Goal: Task Accomplishment & Management: Use online tool/utility

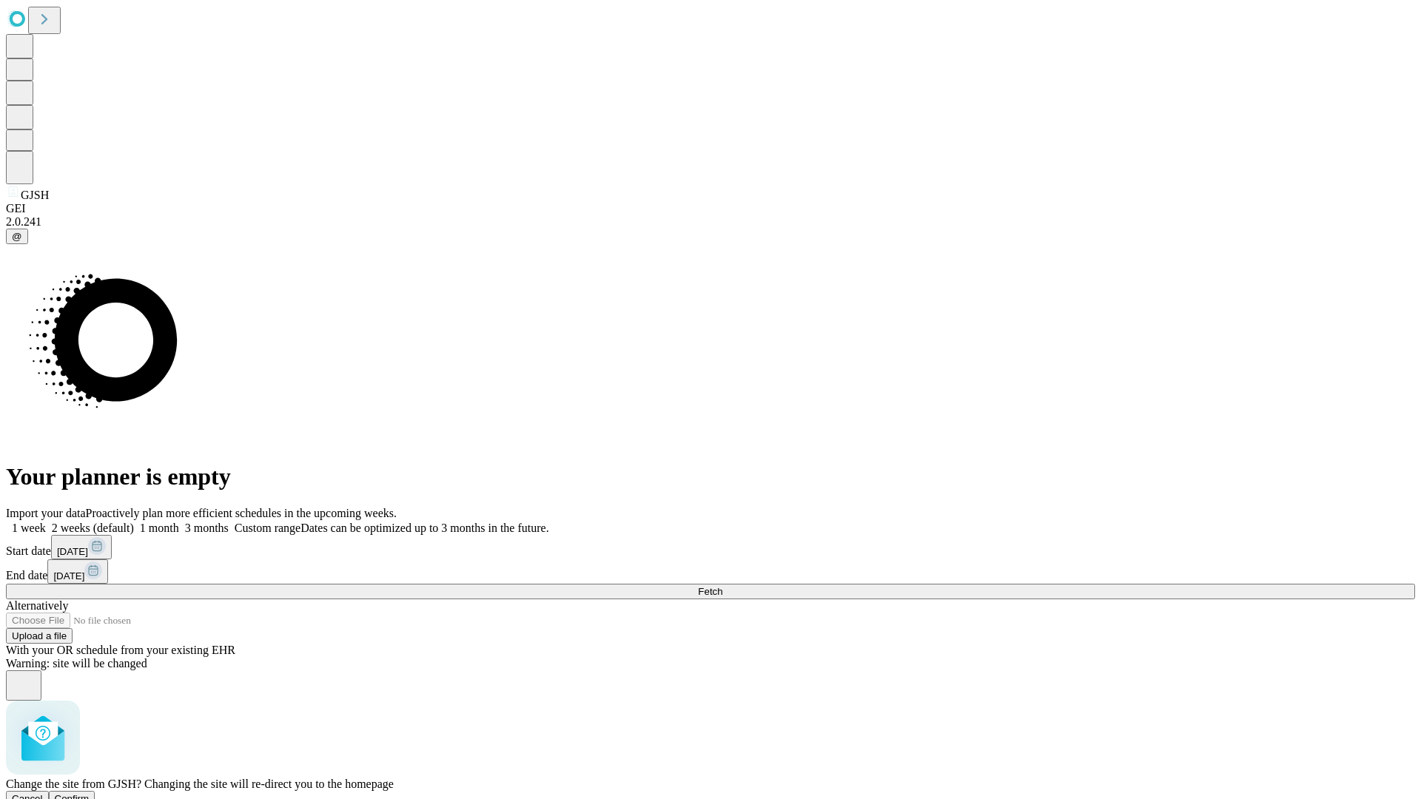
click at [90, 793] on span "Confirm" at bounding box center [72, 798] width 35 height 11
click at [134, 522] on label "2 weeks (default)" at bounding box center [90, 528] width 88 height 13
click at [722, 586] on span "Fetch" at bounding box center [710, 591] width 24 height 11
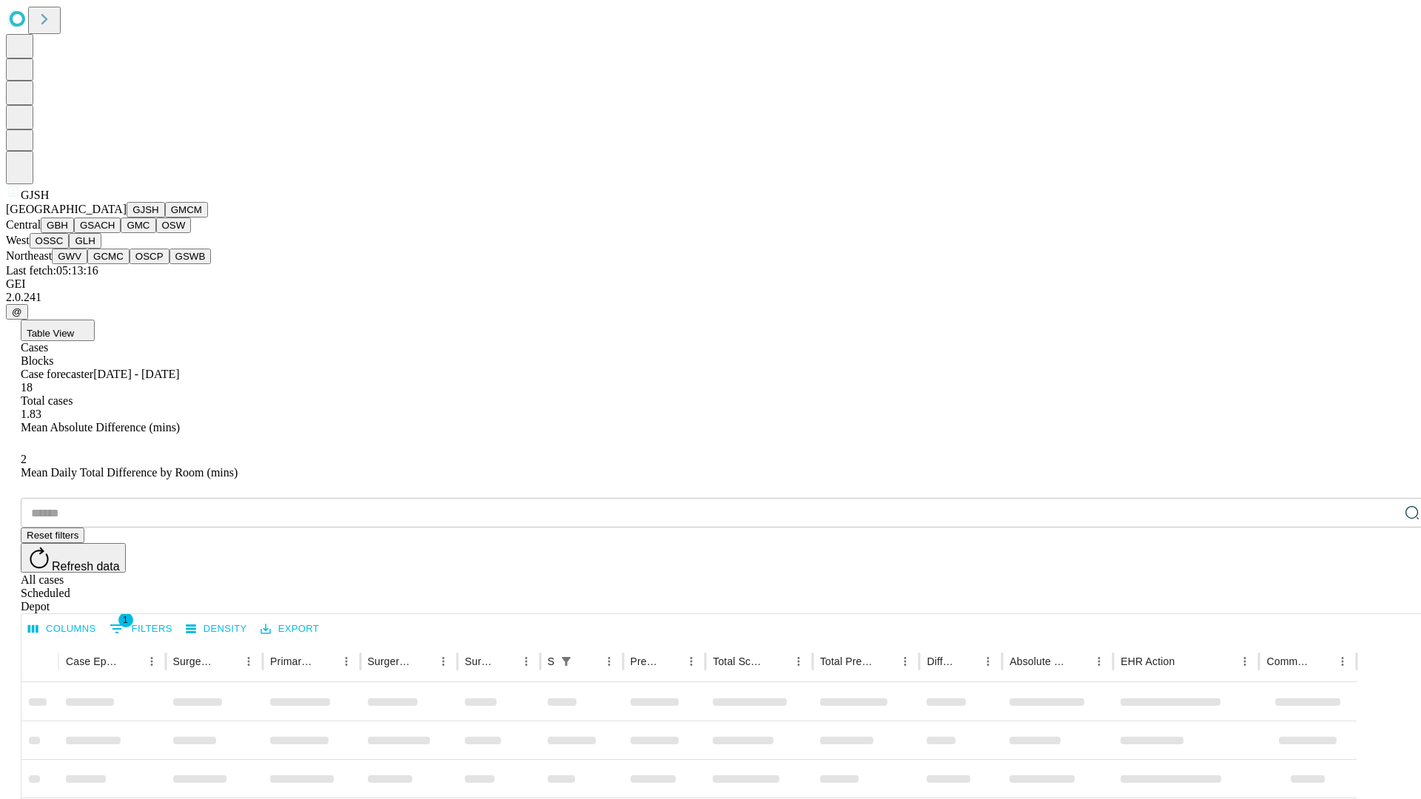
click at [165, 218] on button "GMCM" at bounding box center [186, 210] width 43 height 16
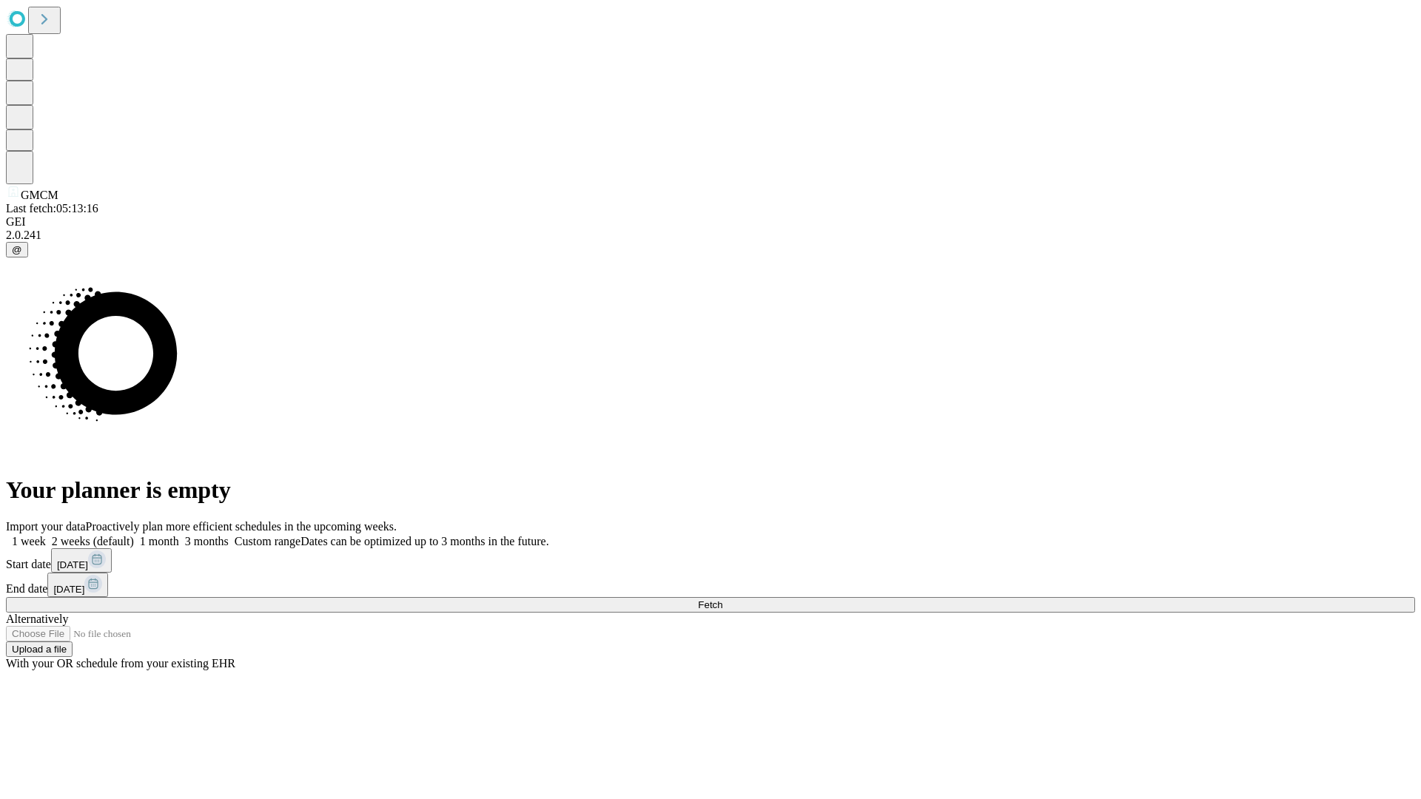
click at [134, 535] on label "2 weeks (default)" at bounding box center [90, 541] width 88 height 13
click at [722, 599] on span "Fetch" at bounding box center [710, 604] width 24 height 11
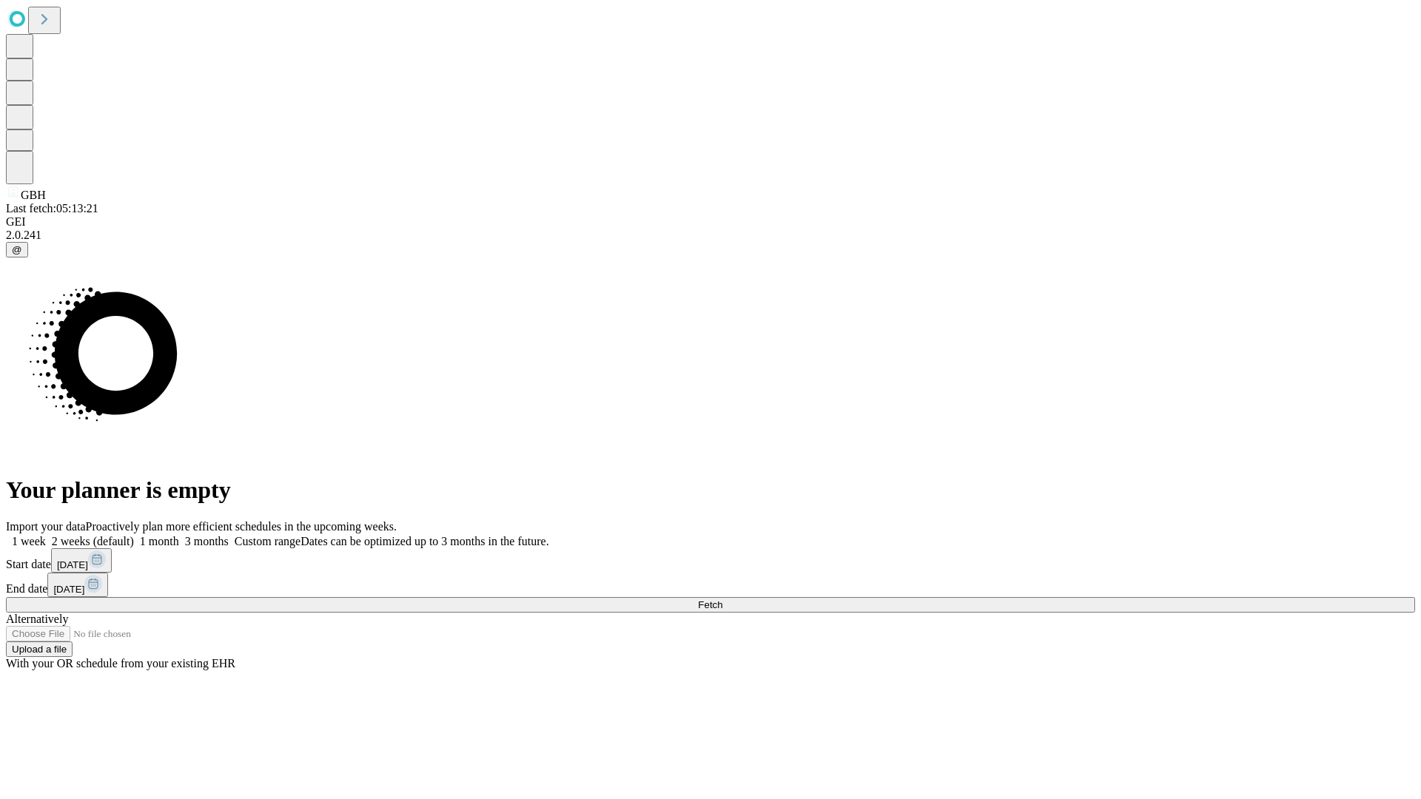
click at [134, 535] on label "2 weeks (default)" at bounding box center [90, 541] width 88 height 13
click at [722, 599] on span "Fetch" at bounding box center [710, 604] width 24 height 11
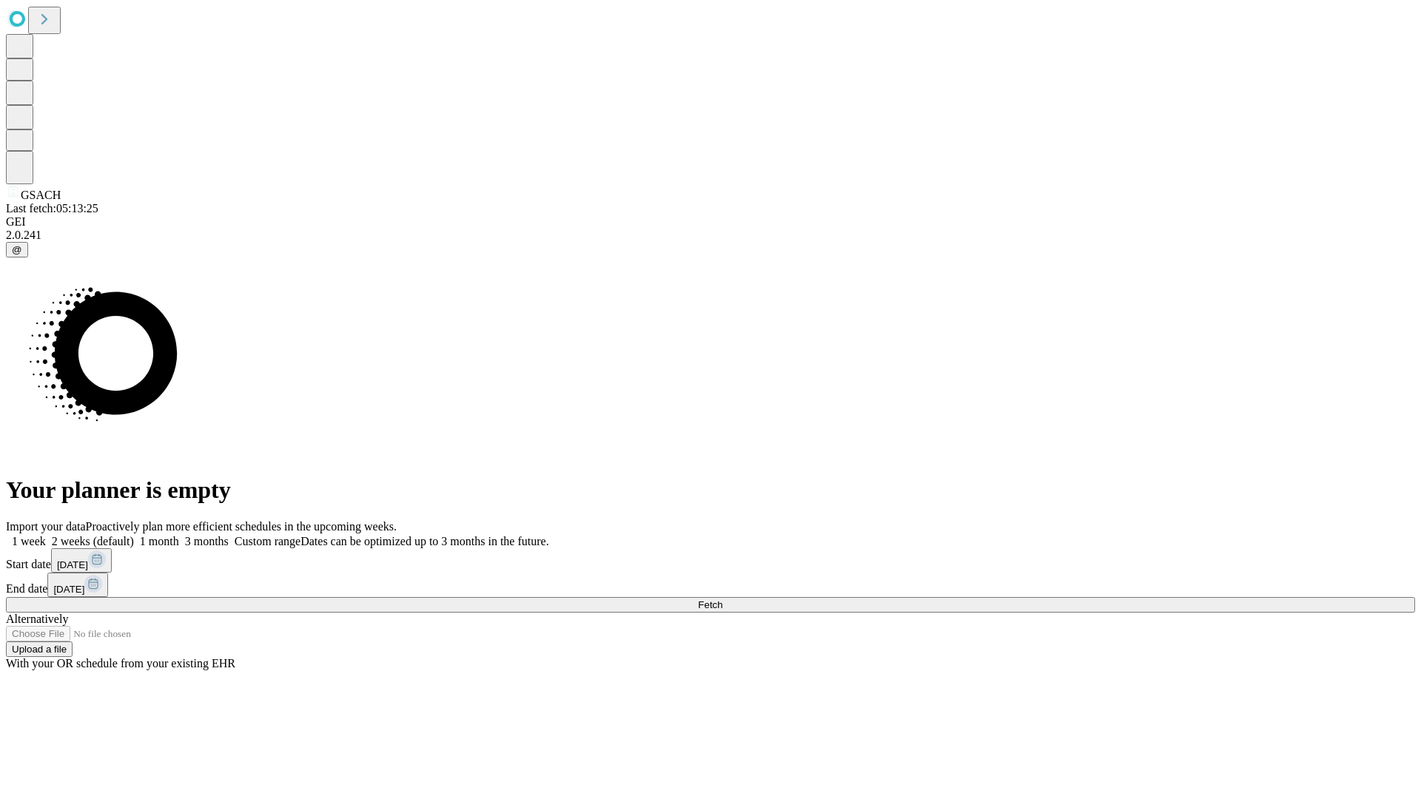
click at [134, 535] on label "2 weeks (default)" at bounding box center [90, 541] width 88 height 13
click at [722, 599] on span "Fetch" at bounding box center [710, 604] width 24 height 11
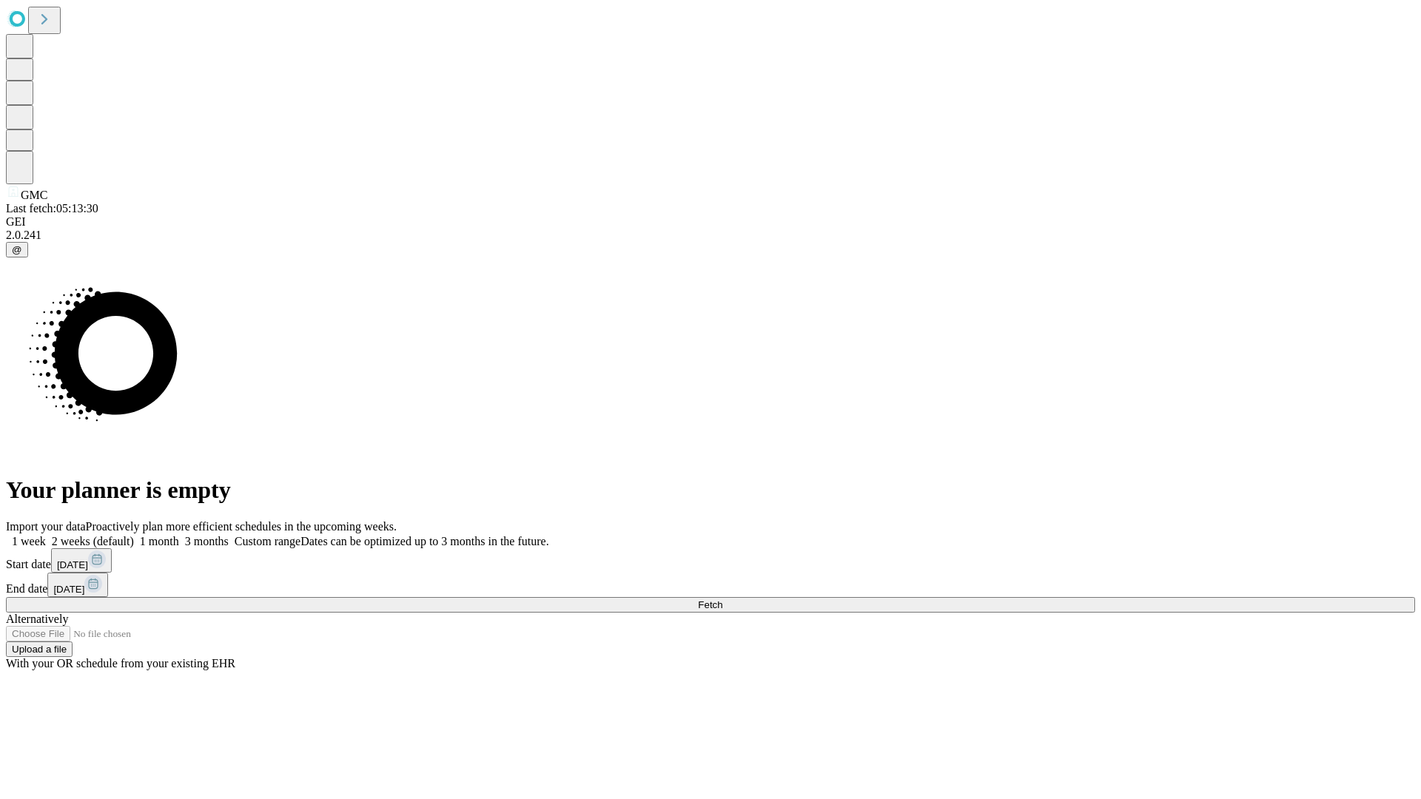
click at [722, 599] on span "Fetch" at bounding box center [710, 604] width 24 height 11
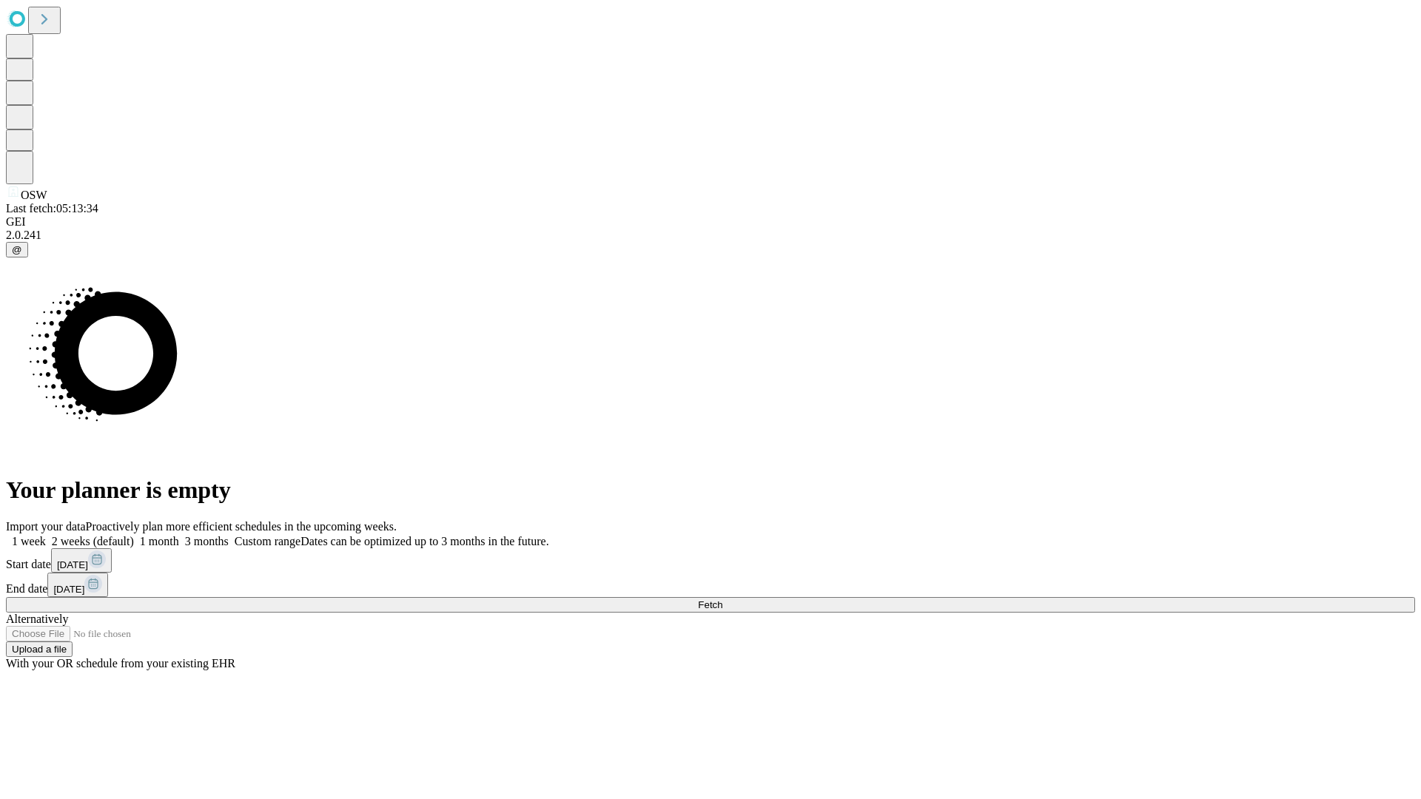
click at [134, 535] on label "2 weeks (default)" at bounding box center [90, 541] width 88 height 13
click at [722, 599] on span "Fetch" at bounding box center [710, 604] width 24 height 11
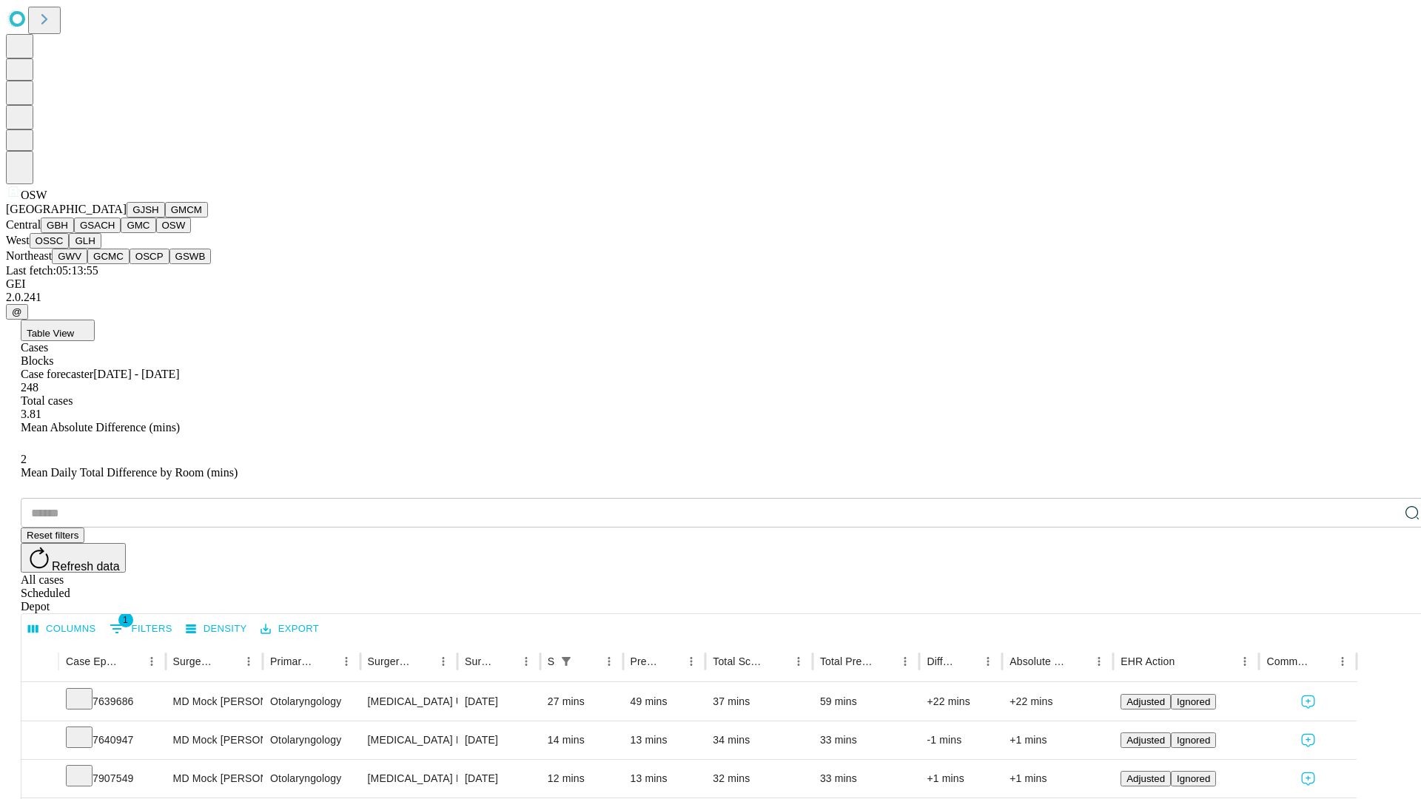
click at [70, 249] on button "OSSC" at bounding box center [50, 241] width 40 height 16
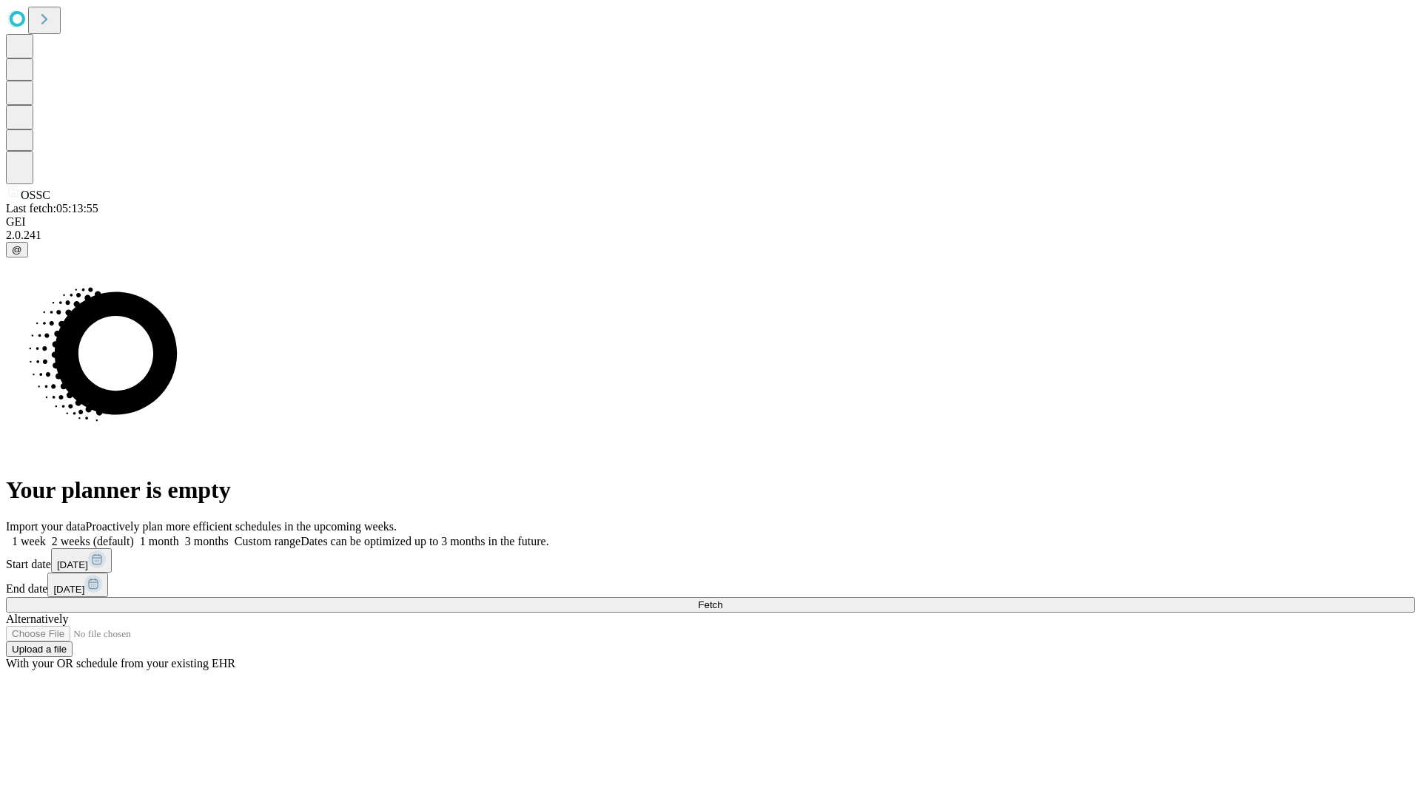
click at [134, 535] on label "2 weeks (default)" at bounding box center [90, 541] width 88 height 13
click at [722, 599] on span "Fetch" at bounding box center [710, 604] width 24 height 11
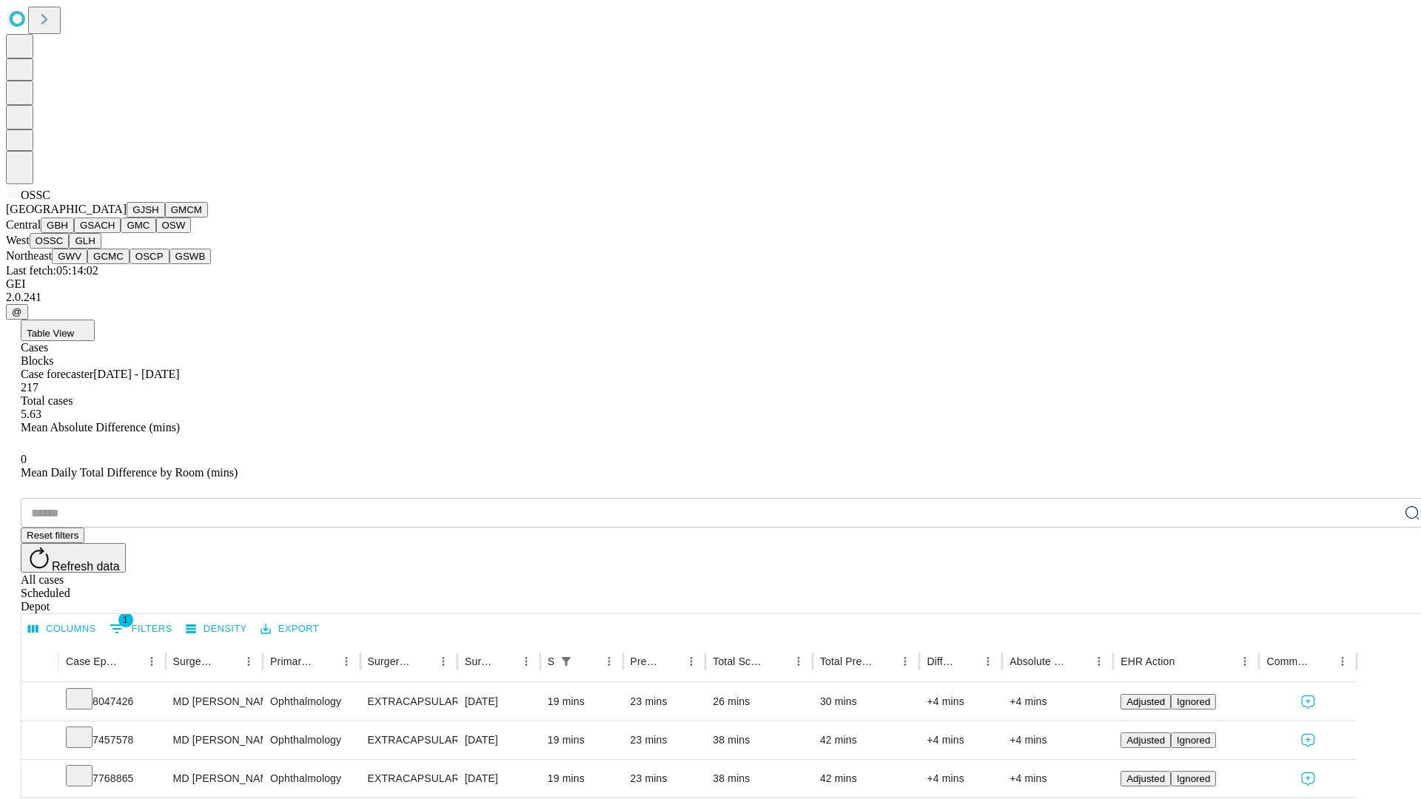
click at [101, 249] on button "GLH" at bounding box center [85, 241] width 32 height 16
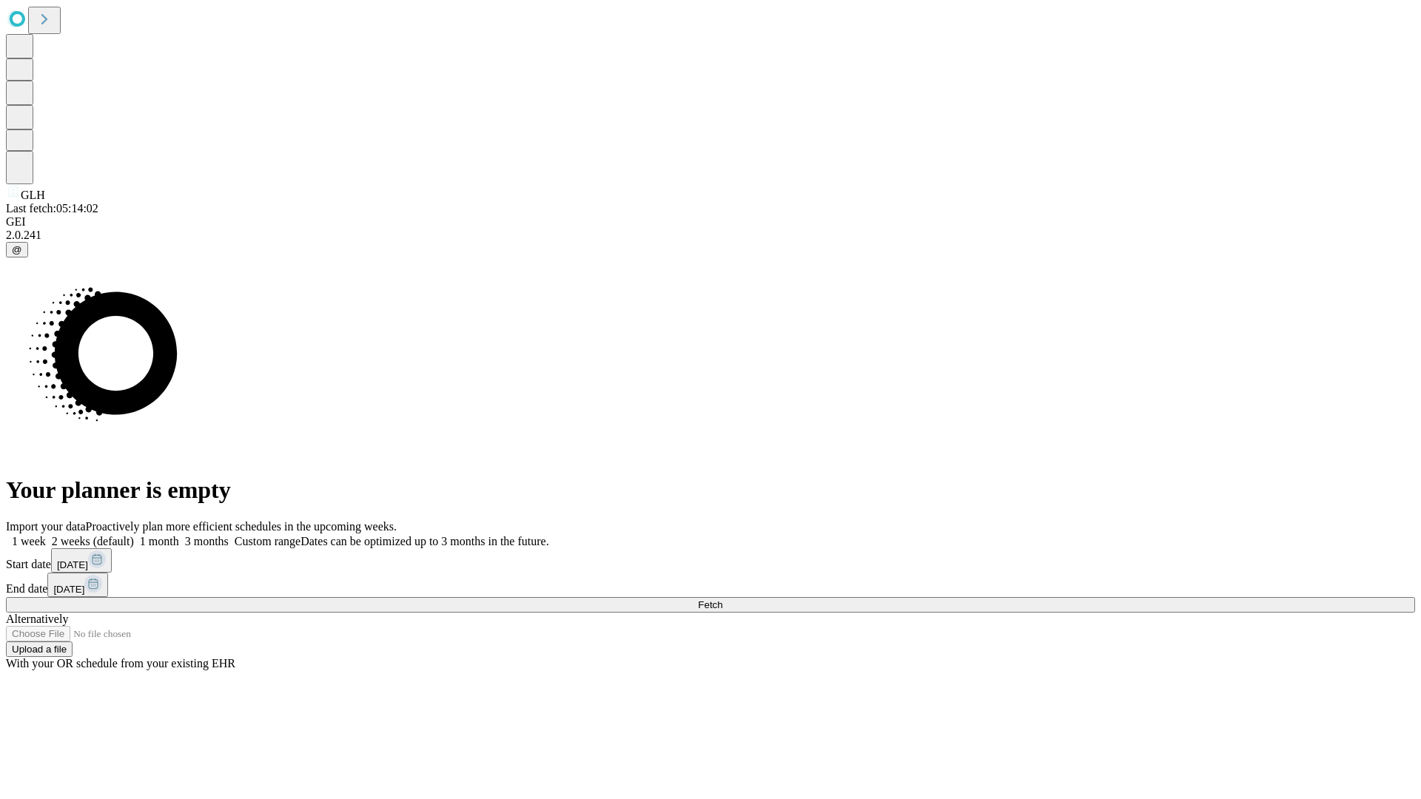
click at [134, 535] on label "2 weeks (default)" at bounding box center [90, 541] width 88 height 13
click at [722, 599] on span "Fetch" at bounding box center [710, 604] width 24 height 11
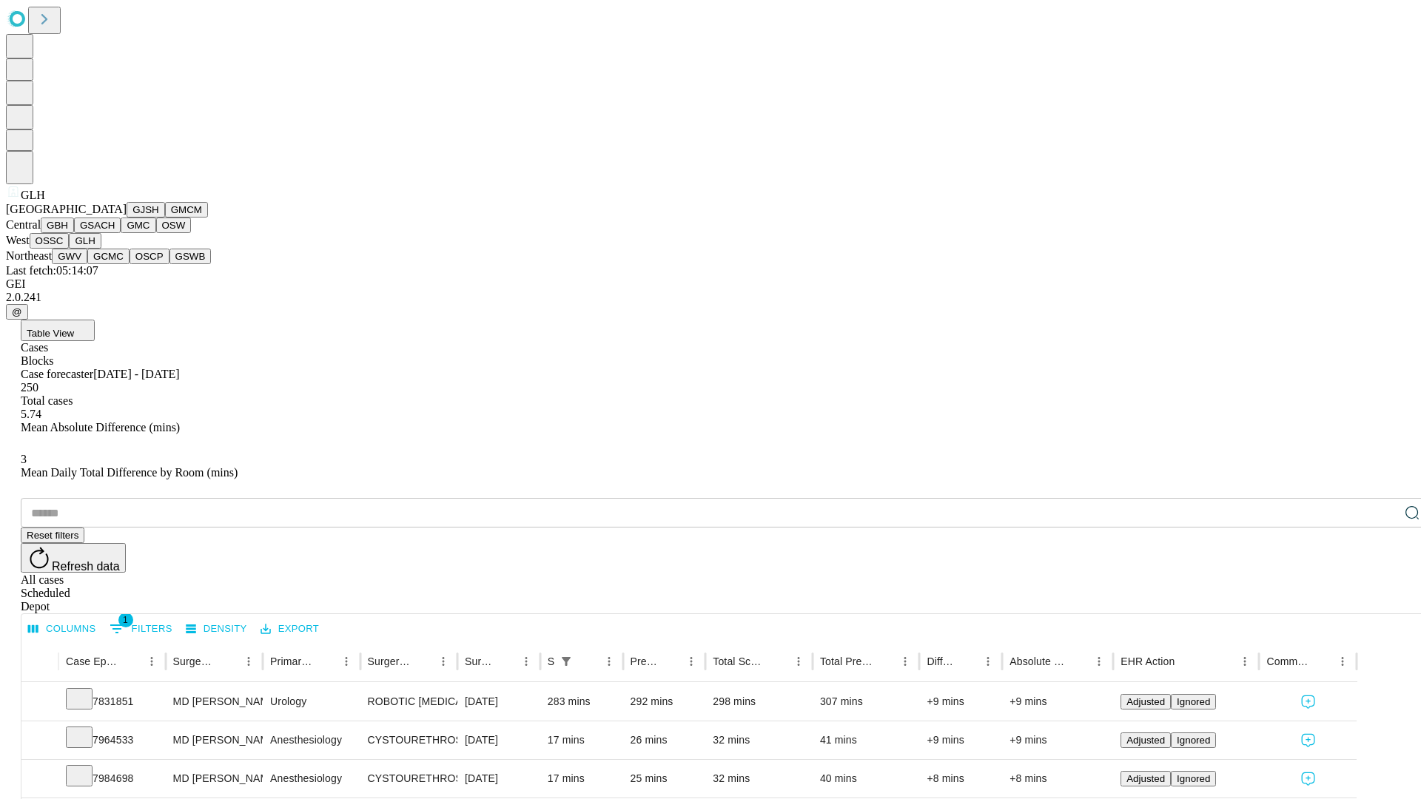
click at [87, 264] on button "GWV" at bounding box center [70, 257] width 36 height 16
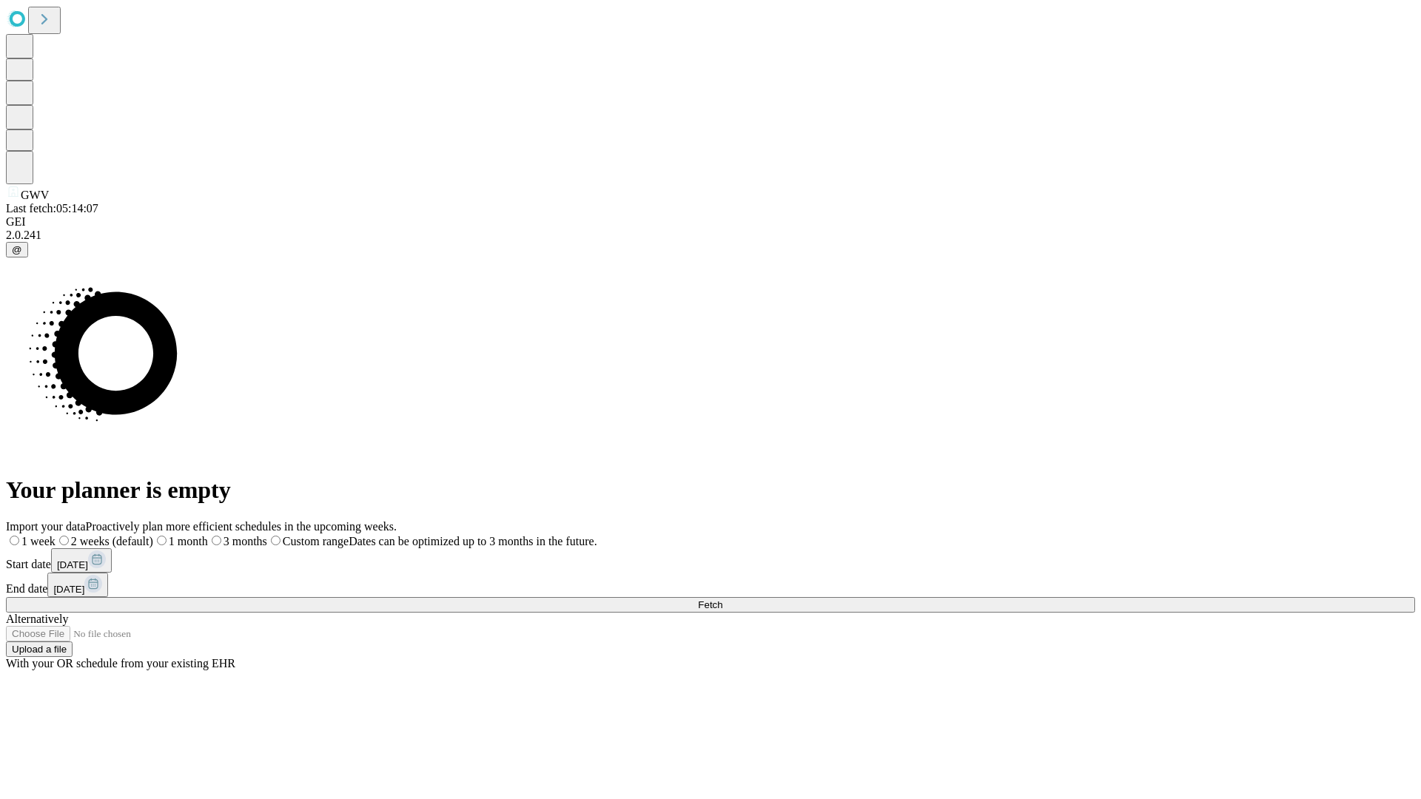
click at [153, 535] on label "2 weeks (default)" at bounding box center [105, 541] width 98 height 13
click at [722, 599] on span "Fetch" at bounding box center [710, 604] width 24 height 11
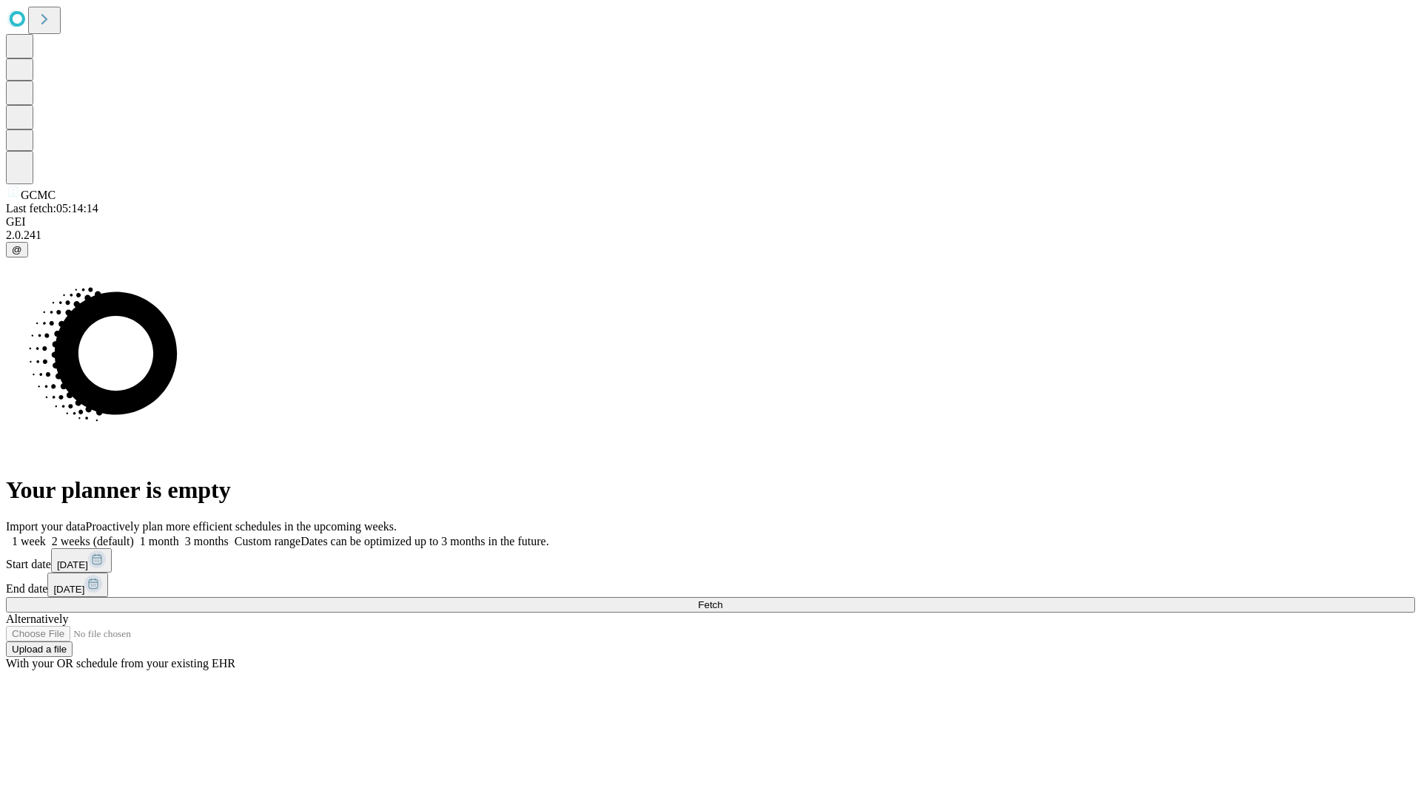
click at [134, 535] on label "2 weeks (default)" at bounding box center [90, 541] width 88 height 13
click at [722, 599] on span "Fetch" at bounding box center [710, 604] width 24 height 11
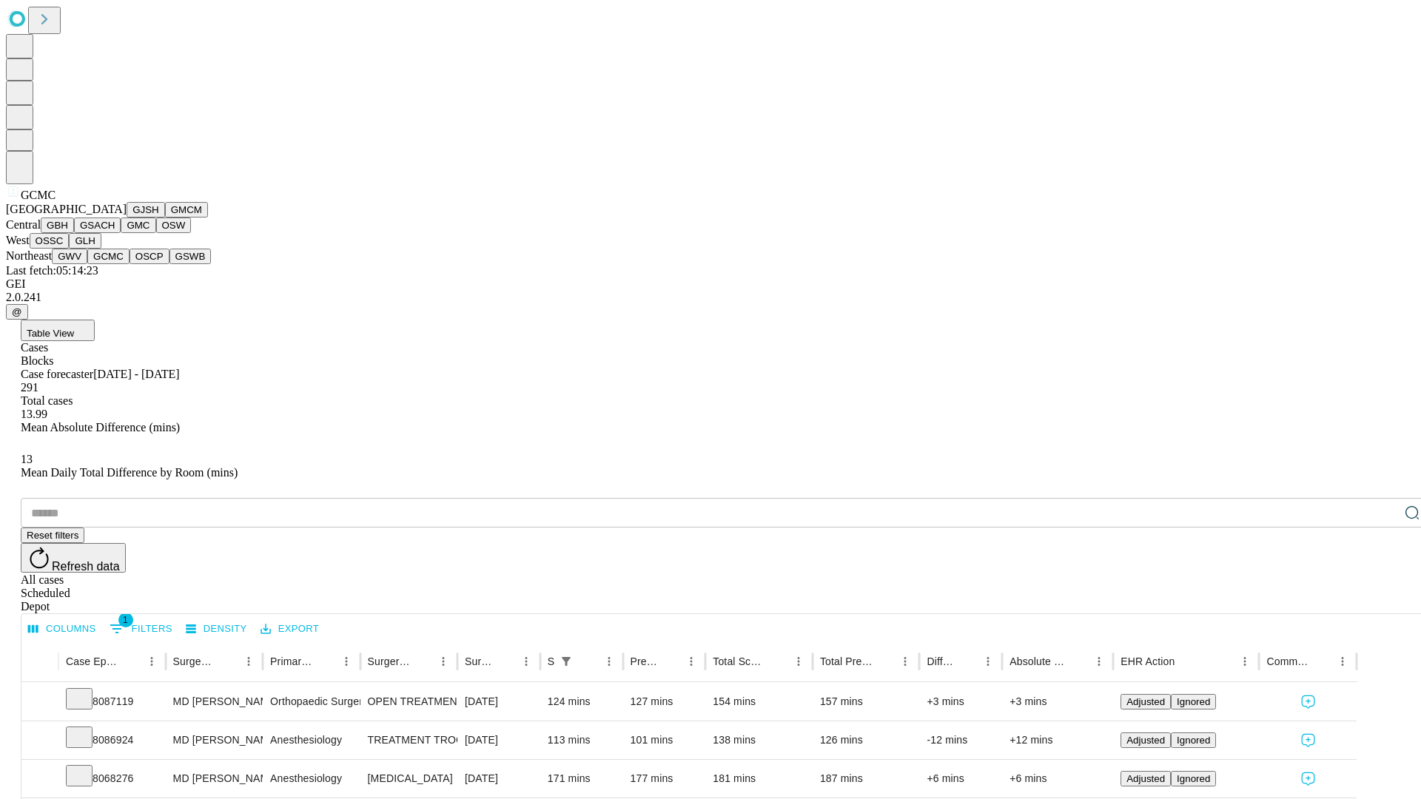
click at [130, 264] on button "OSCP" at bounding box center [150, 257] width 40 height 16
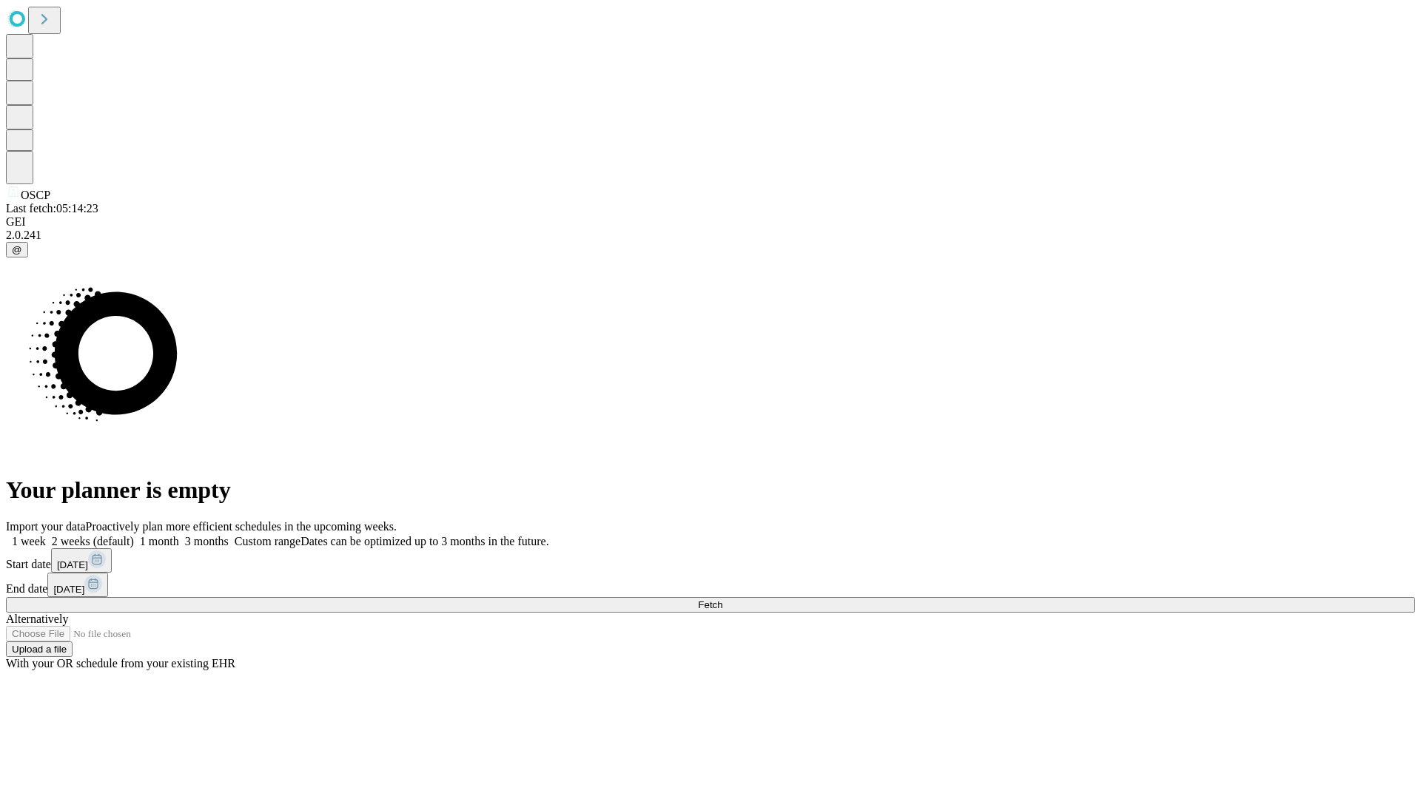
click at [134, 535] on label "2 weeks (default)" at bounding box center [90, 541] width 88 height 13
click at [722, 599] on span "Fetch" at bounding box center [710, 604] width 24 height 11
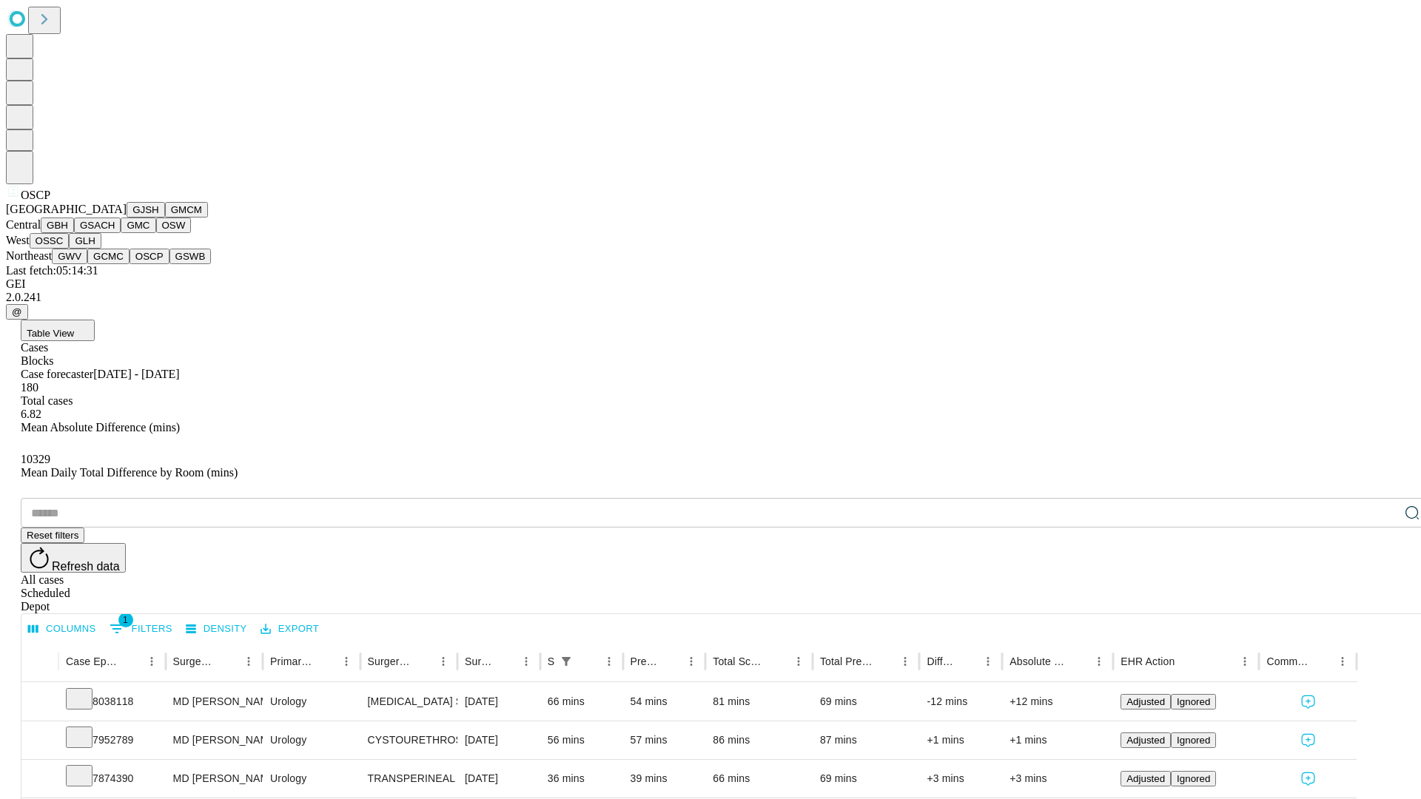
click at [169, 264] on button "GSWB" at bounding box center [190, 257] width 42 height 16
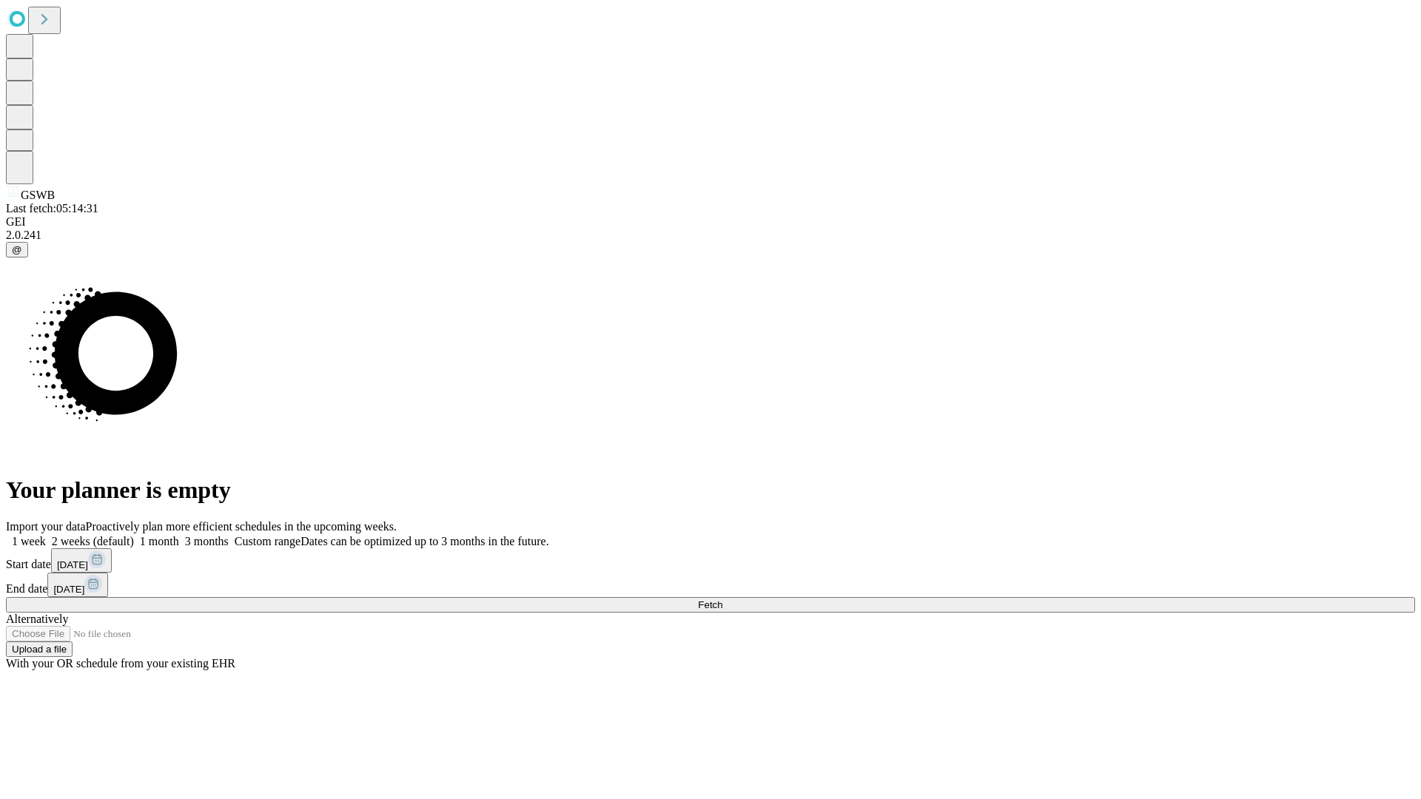
click at [134, 535] on label "2 weeks (default)" at bounding box center [90, 541] width 88 height 13
click at [722, 599] on span "Fetch" at bounding box center [710, 604] width 24 height 11
